Goal: Obtain resource: Obtain resource

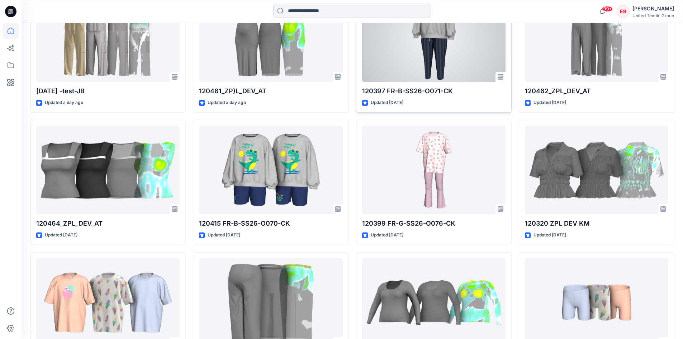
scroll to position [549, 0]
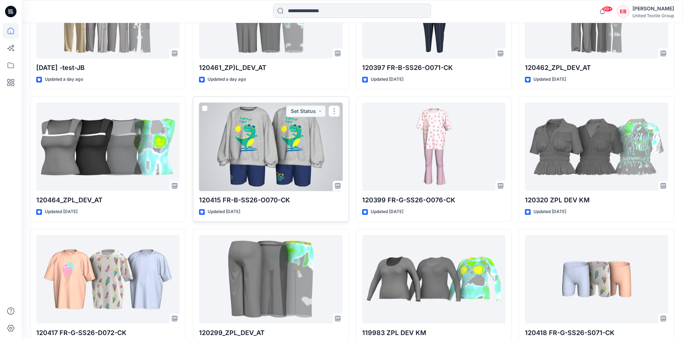
click at [317, 169] on div at bounding box center [270, 147] width 143 height 89
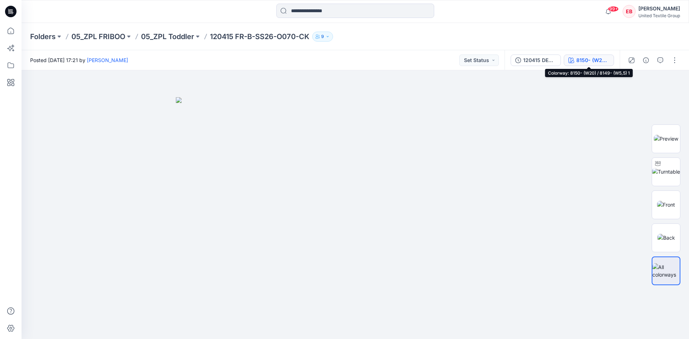
click at [596, 56] on div "8150- (W20) / 8149- (W5,5) 1" at bounding box center [592, 60] width 33 height 8
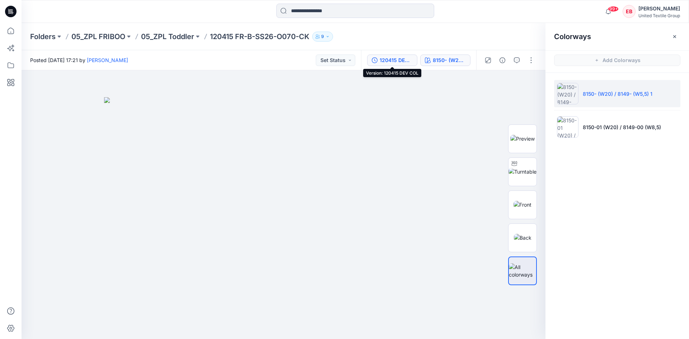
click at [400, 58] on div "120415 DEV COL" at bounding box center [396, 60] width 33 height 8
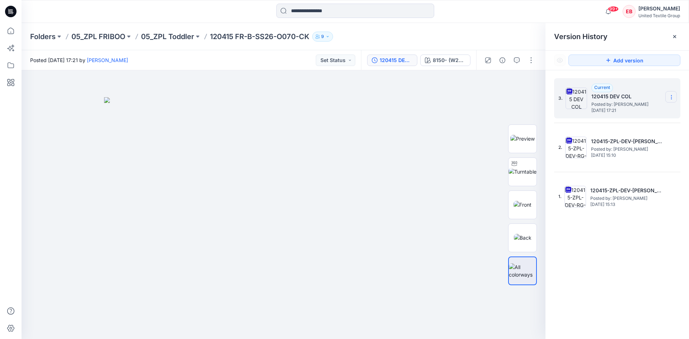
click at [671, 94] on icon at bounding box center [671, 97] width 6 height 6
click at [650, 111] on span "Download Source BW File" at bounding box center [635, 111] width 60 height 9
click at [154, 36] on p "05_ZPL Toddler" at bounding box center [167, 37] width 53 height 10
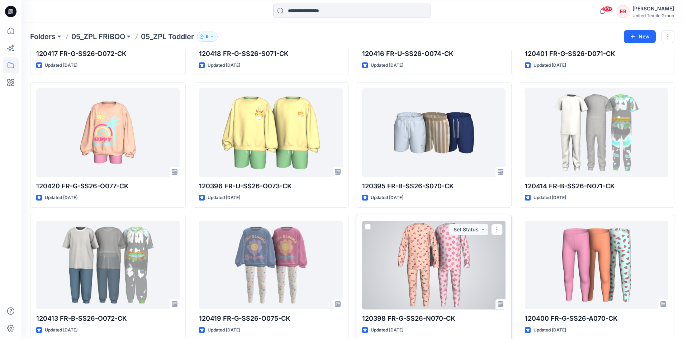
scroll to position [250, 0]
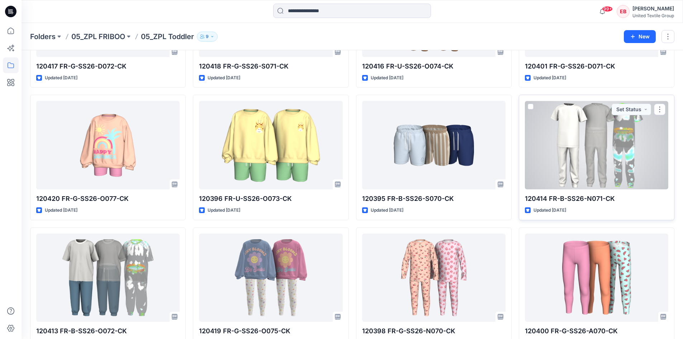
click at [601, 159] on div at bounding box center [596, 145] width 143 height 89
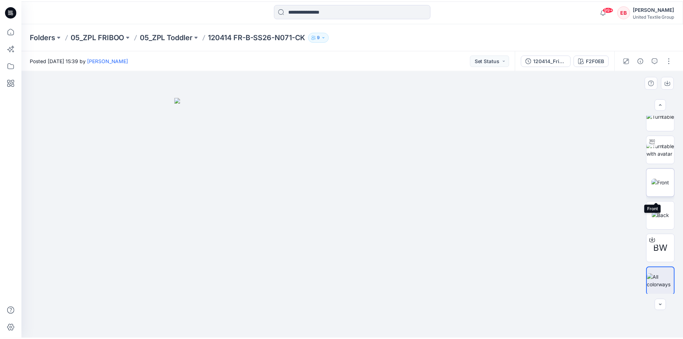
scroll to position [47, 0]
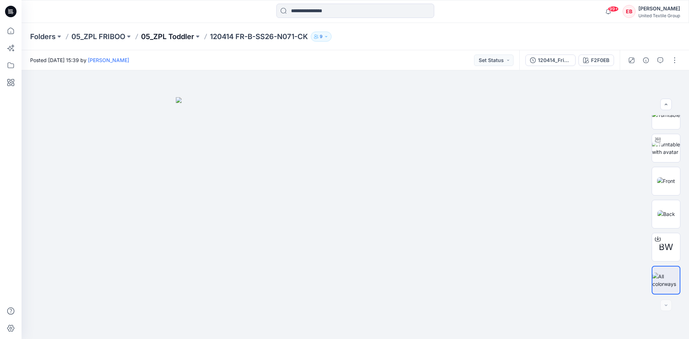
click at [166, 38] on p "05_ZPL Toddler" at bounding box center [167, 37] width 53 height 10
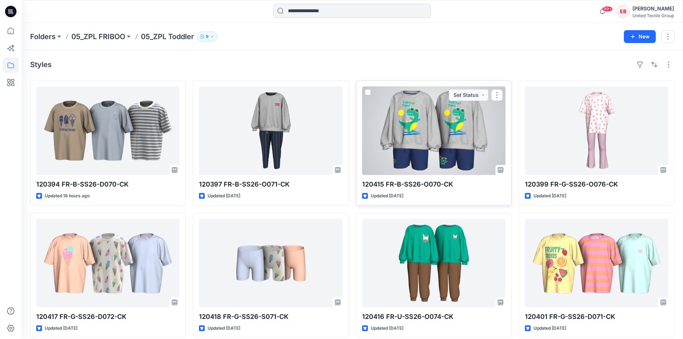
click at [437, 141] on div at bounding box center [433, 130] width 143 height 89
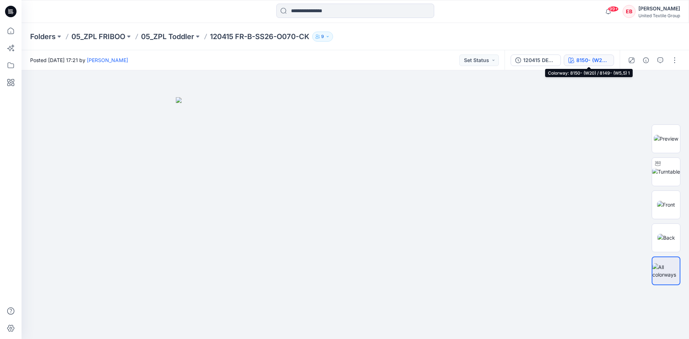
click at [590, 55] on button "8150- (W20) / 8149- (W5,5) 1" at bounding box center [589, 60] width 50 height 11
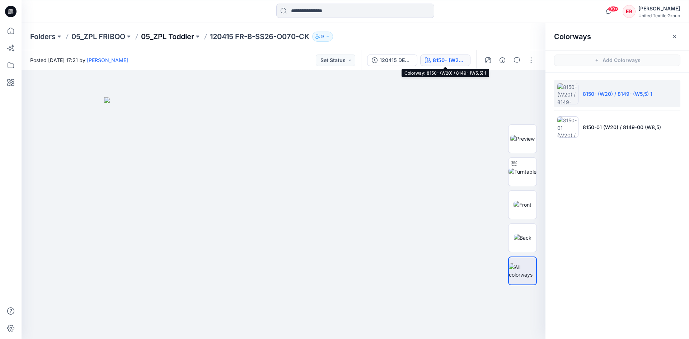
click at [168, 36] on p "05_ZPL Toddler" at bounding box center [167, 37] width 53 height 10
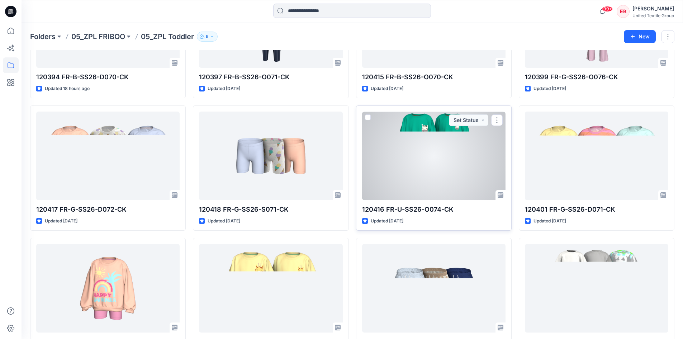
scroll to position [108, 0]
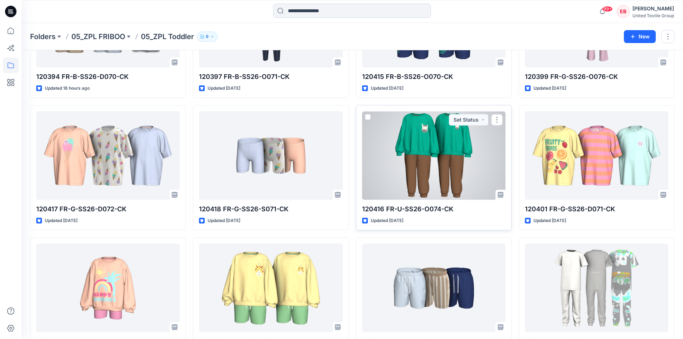
click at [451, 174] on div at bounding box center [433, 155] width 143 height 89
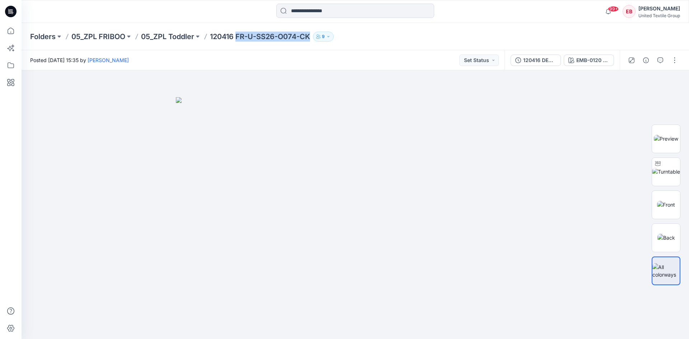
drag, startPoint x: 312, startPoint y: 36, endPoint x: 240, endPoint y: 35, distance: 72.1
click at [240, 35] on p "120416 FR-U-SS26-O074-CK" at bounding box center [260, 37] width 100 height 10
copy p "FR-U-SS26-O074-CK"
click at [664, 142] on img at bounding box center [666, 139] width 24 height 8
click at [168, 37] on p "05_ZPL Toddler" at bounding box center [167, 37] width 53 height 10
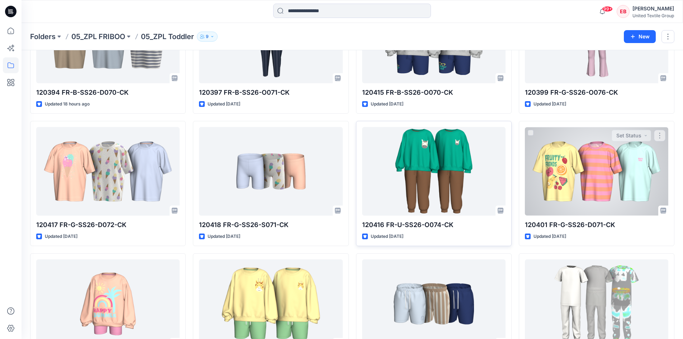
scroll to position [108, 0]
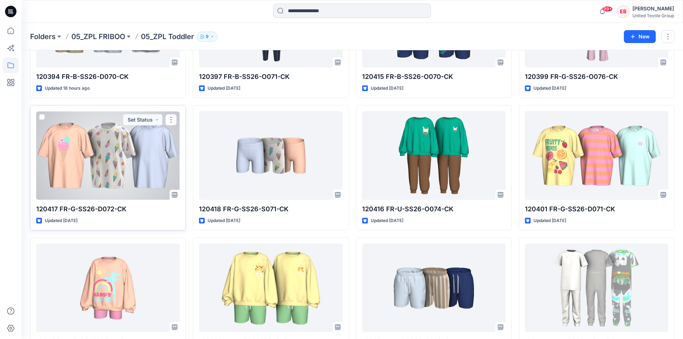
click at [134, 154] on div at bounding box center [107, 155] width 143 height 89
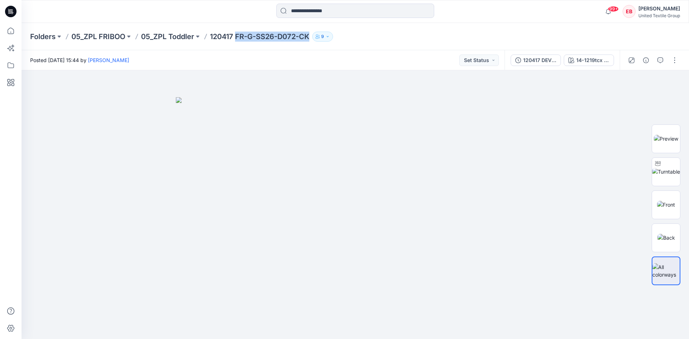
drag, startPoint x: 310, startPoint y: 36, endPoint x: 239, endPoint y: 40, distance: 71.1
click at [239, 40] on p "120417 FR-G-SS26-D072-CK" at bounding box center [259, 37] width 99 height 10
copy p "FR-G-SS26-D072-CK"
click at [150, 37] on p "05_ZPL Toddler" at bounding box center [167, 37] width 53 height 10
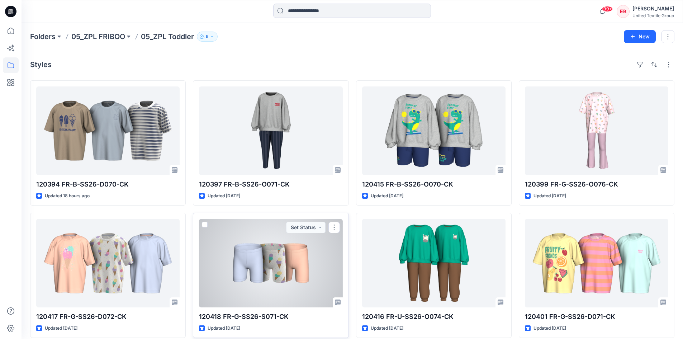
click at [314, 269] on div at bounding box center [270, 263] width 143 height 89
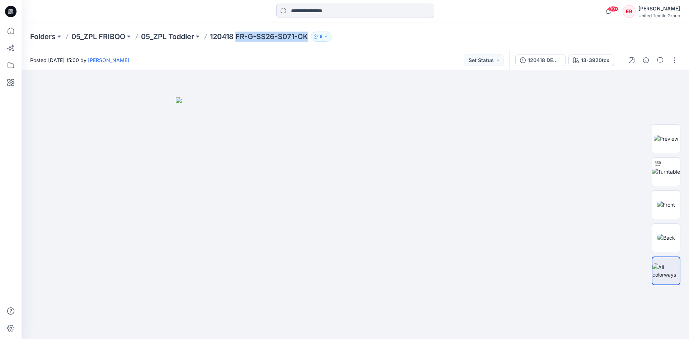
drag, startPoint x: 310, startPoint y: 36, endPoint x: 239, endPoint y: 42, distance: 71.3
click at [239, 42] on div "Folders 05_ZPL FRIBOO 05_ZPL Toddler 120418 FR-G-SS26-S071-CK 9" at bounding box center [355, 36] width 667 height 27
copy p "FR-G-SS26-S071-CK"
click at [177, 34] on p "05_ZPL Toddler" at bounding box center [167, 37] width 53 height 10
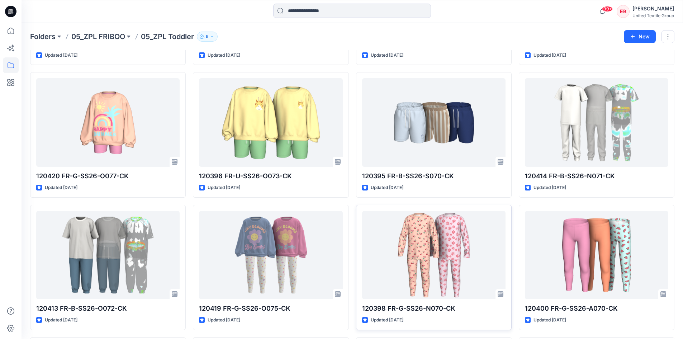
scroll to position [274, 0]
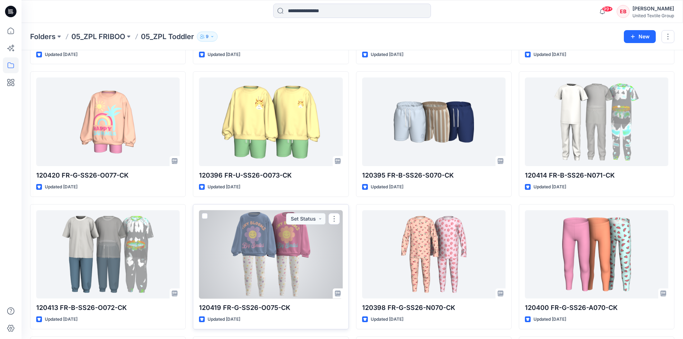
click at [300, 257] on div at bounding box center [270, 254] width 143 height 89
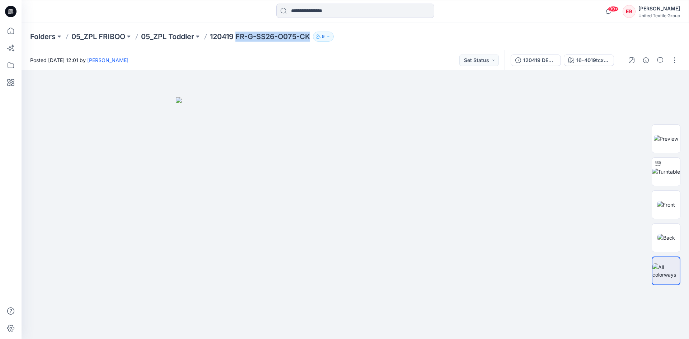
drag, startPoint x: 311, startPoint y: 36, endPoint x: 239, endPoint y: 36, distance: 72.1
click at [239, 36] on p "120419 FR-G-SS26-O075-CK" at bounding box center [260, 37] width 100 height 10
copy p "FR-G-SS26-O075-CK"
click at [183, 35] on p "05_ZPL Toddler" at bounding box center [167, 37] width 53 height 10
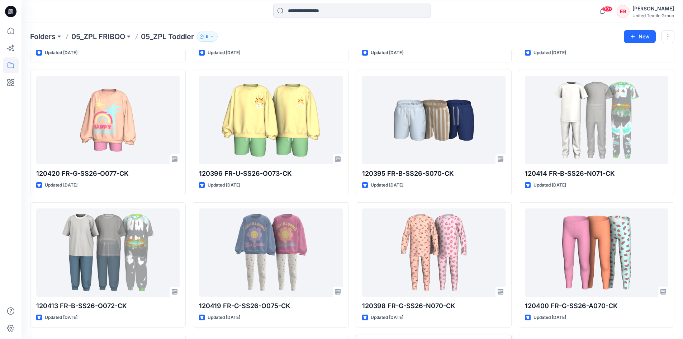
scroll to position [215, 0]
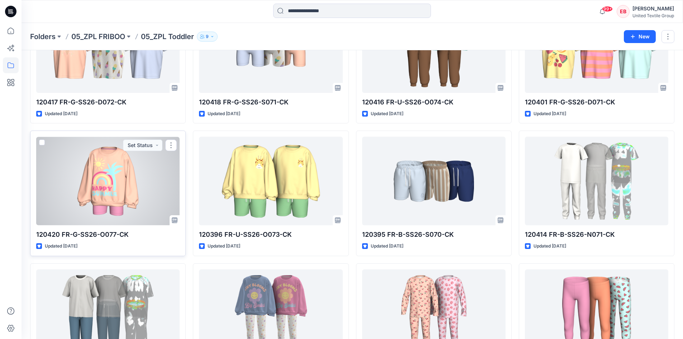
click at [119, 172] on div at bounding box center [107, 181] width 143 height 89
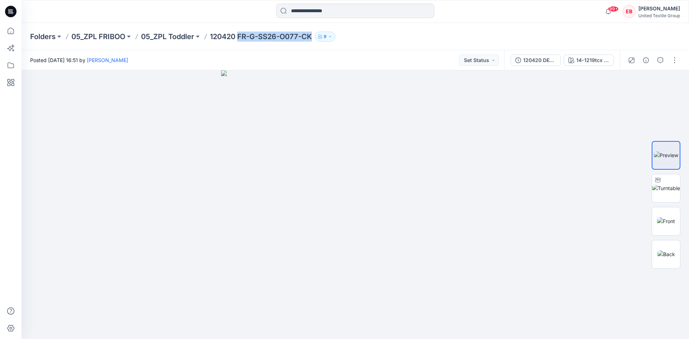
drag, startPoint x: 314, startPoint y: 36, endPoint x: 242, endPoint y: 40, distance: 72.6
click at [242, 40] on p "120420 FR-G-SS26-O077-CK" at bounding box center [261, 37] width 102 height 10
copy p "FR-G-SS26-O077-CK"
